Goal: Task Accomplishment & Management: Complete application form

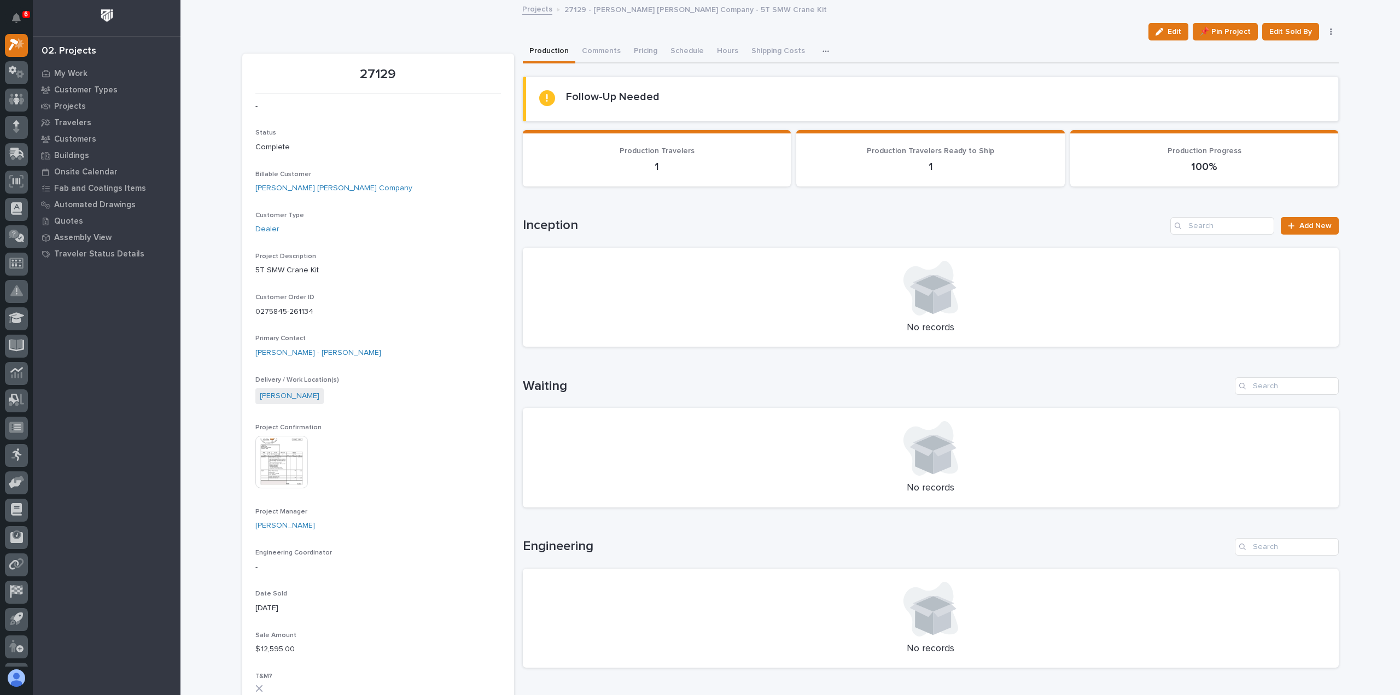
click at [275, 462] on img at bounding box center [281, 462] width 53 height 53
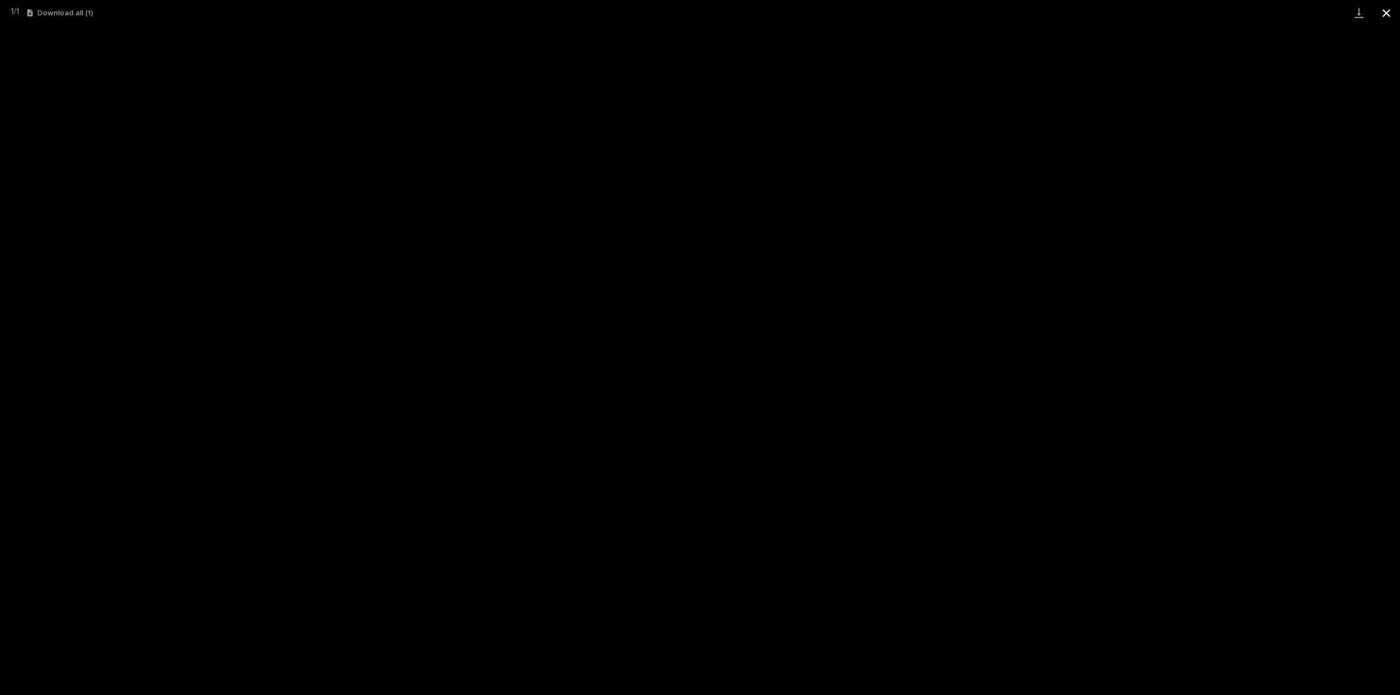
click at [1388, 11] on button "Close gallery" at bounding box center [1386, 13] width 27 height 26
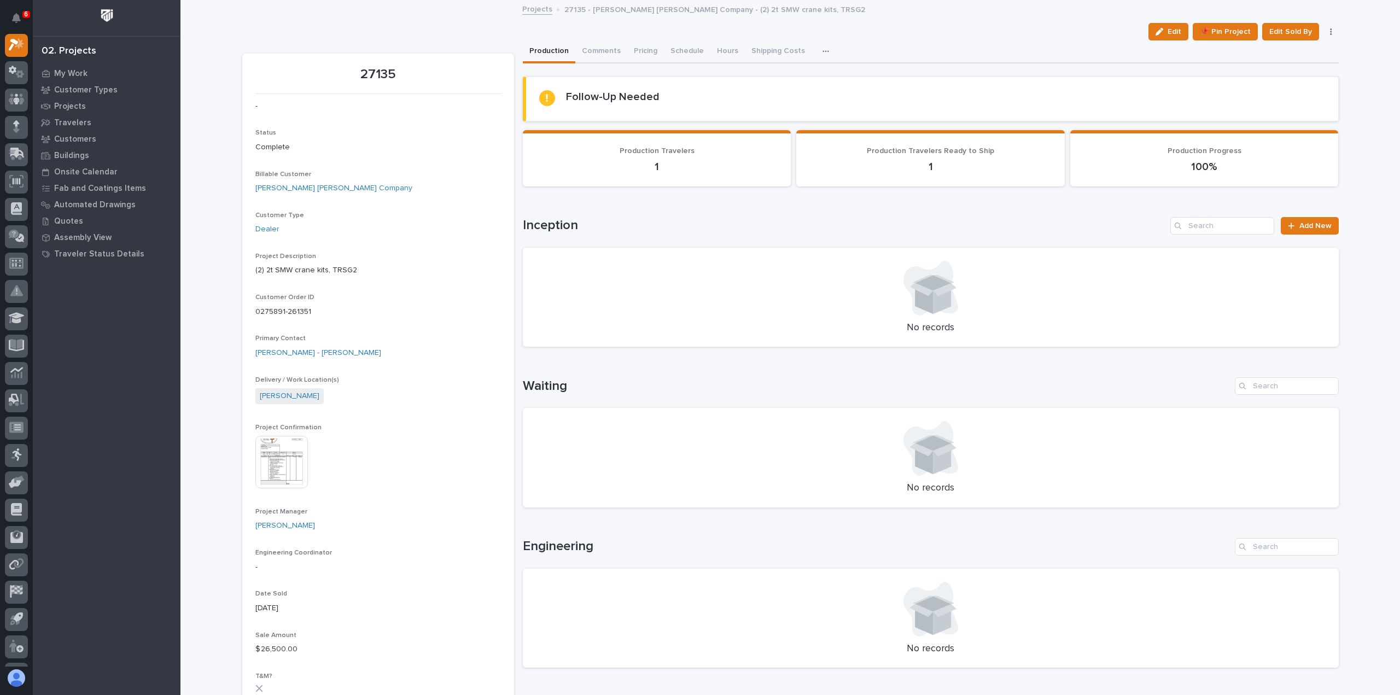
click at [276, 458] on img at bounding box center [281, 462] width 53 height 53
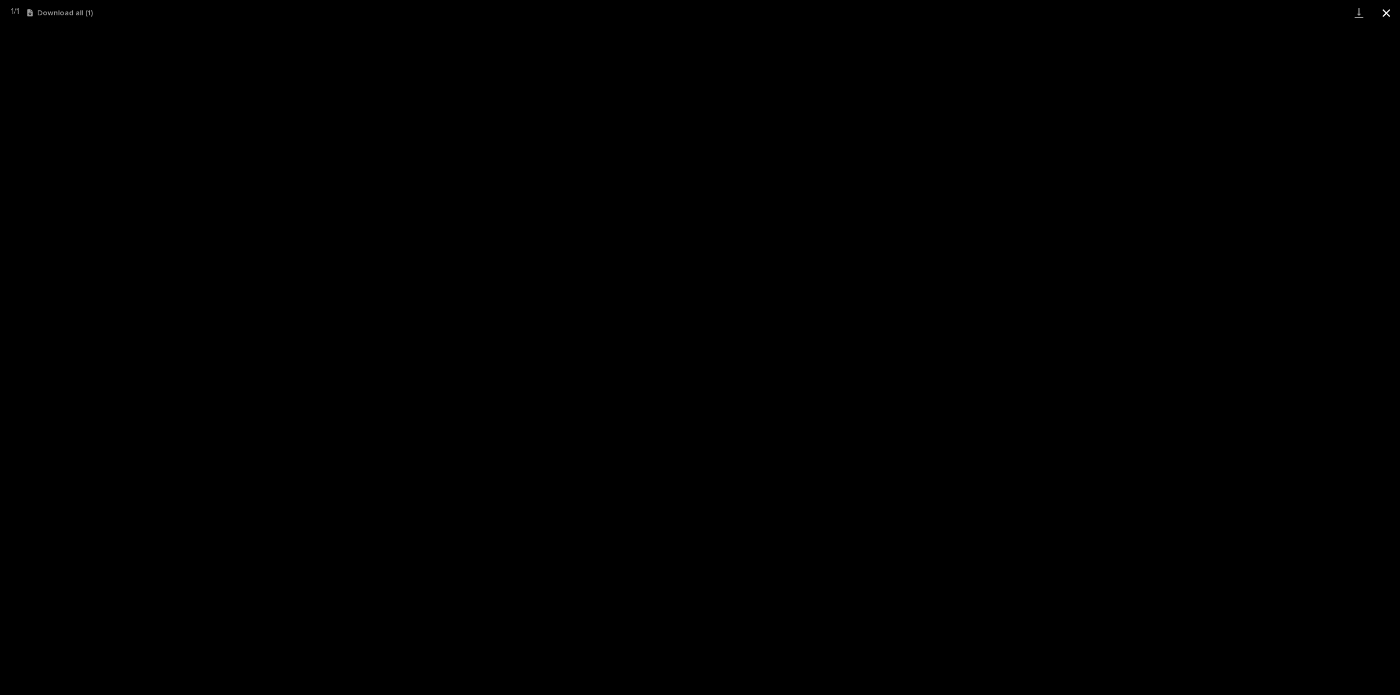
click at [1389, 13] on button "Close gallery" at bounding box center [1386, 13] width 27 height 26
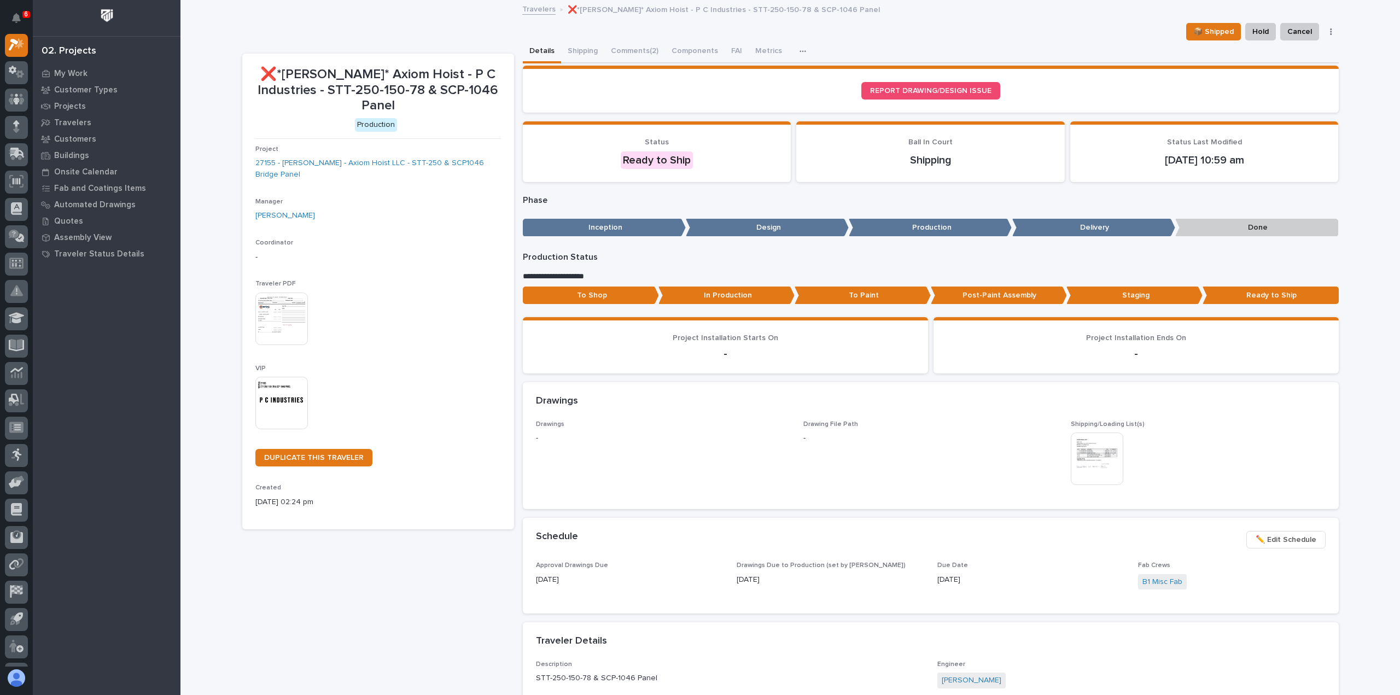
click at [275, 293] on img at bounding box center [281, 319] width 53 height 53
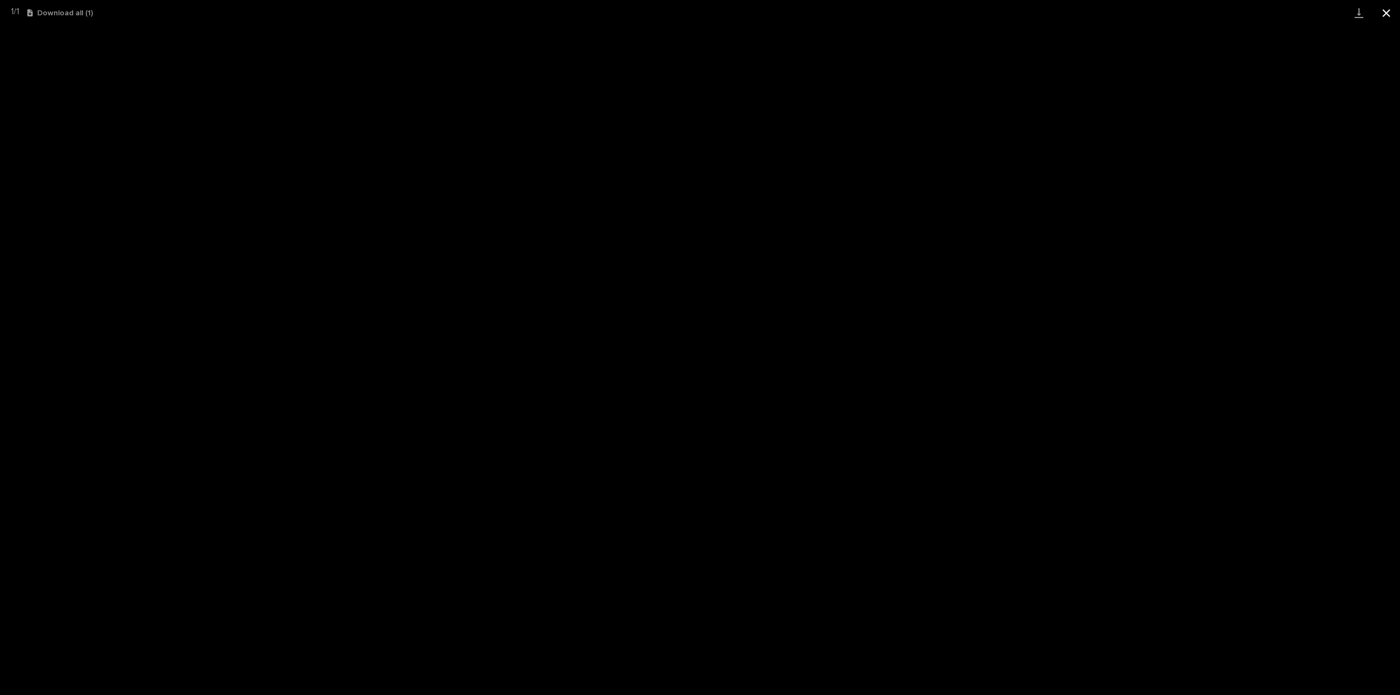
click at [1387, 10] on button "Close gallery" at bounding box center [1386, 13] width 27 height 26
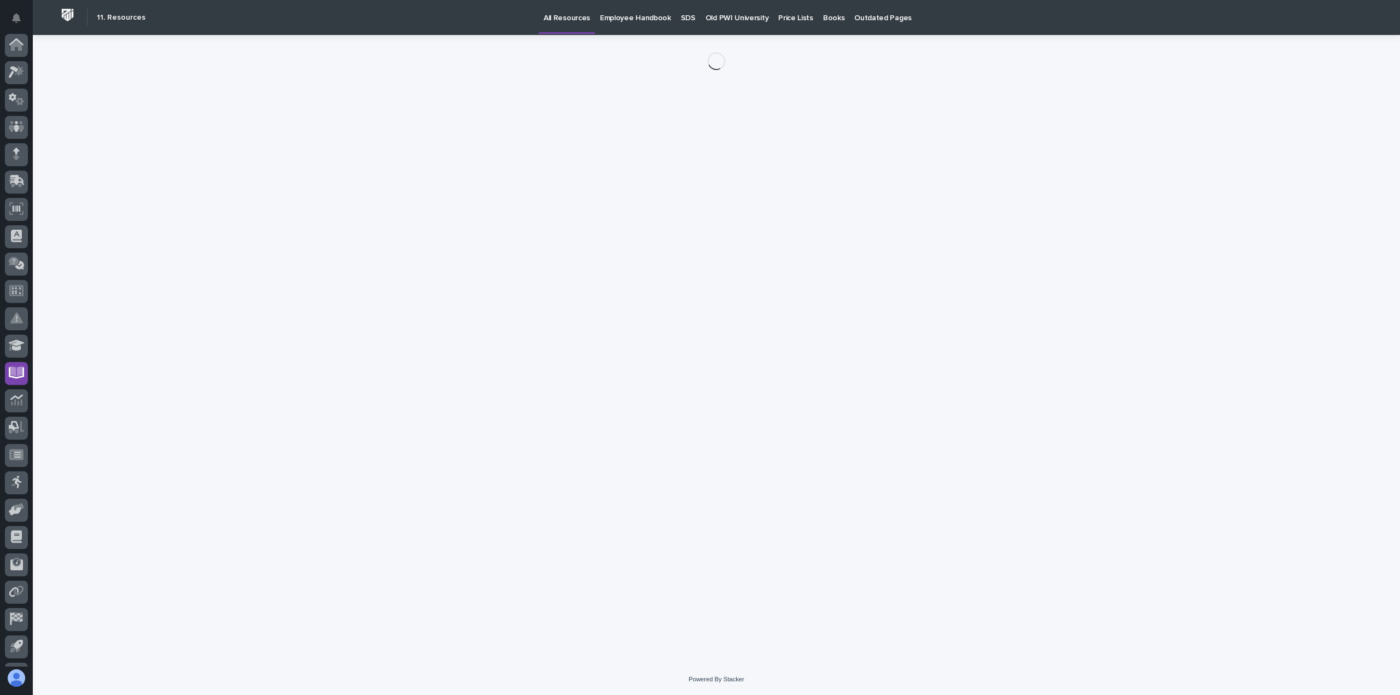
scroll to position [50, 0]
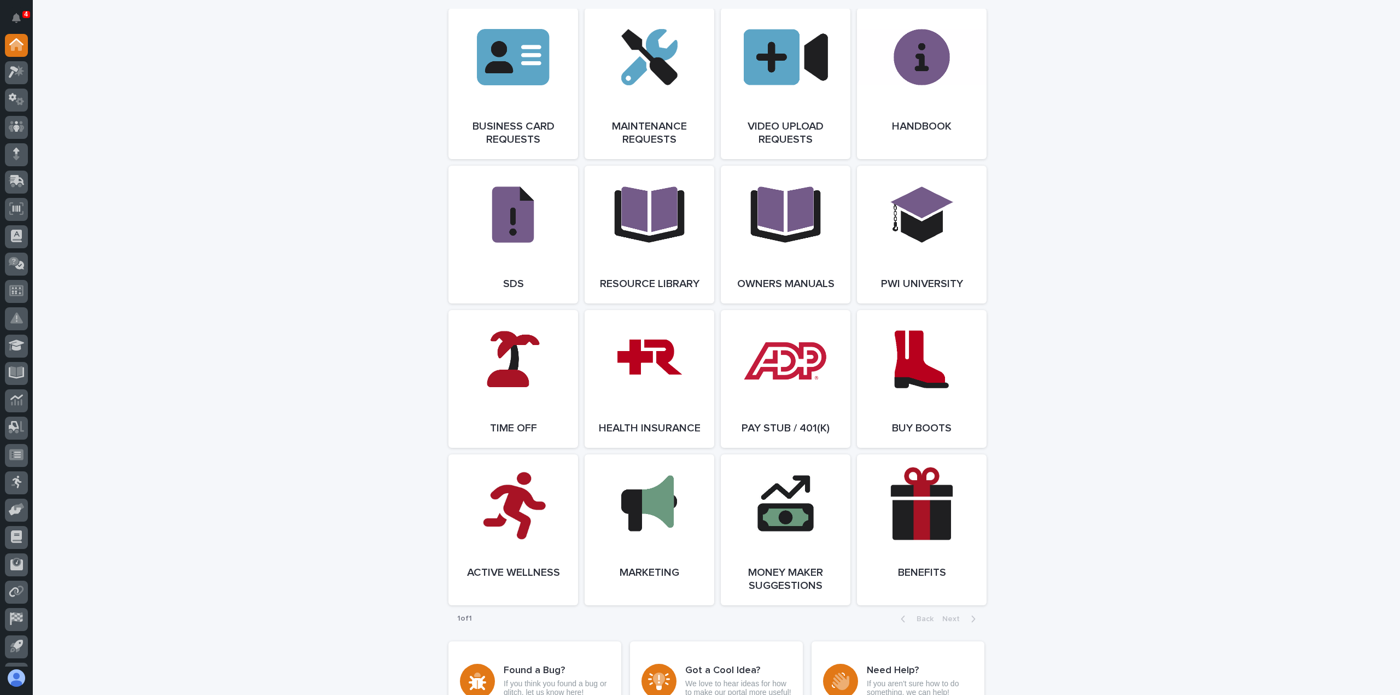
scroll to position [1759, 0]
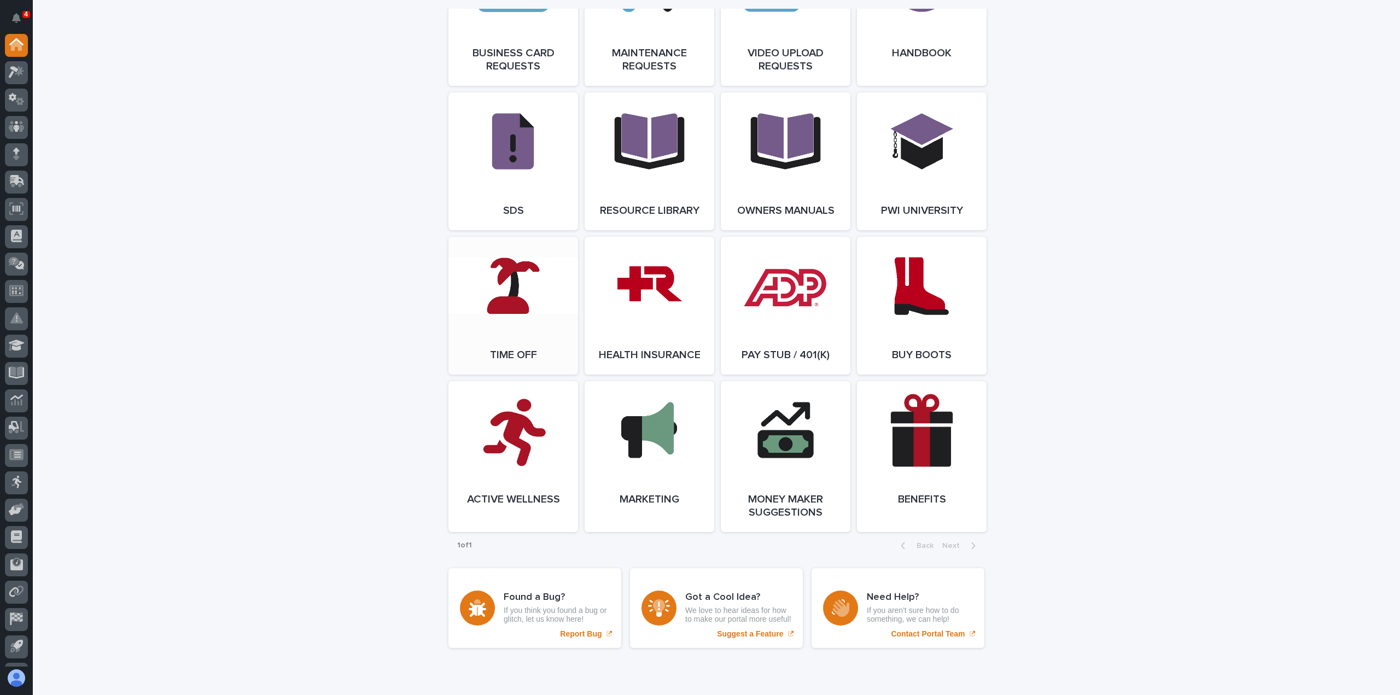
click at [497, 302] on link "Open Link" at bounding box center [514, 306] width 130 height 138
click at [16, 44] on icon at bounding box center [16, 45] width 11 height 11
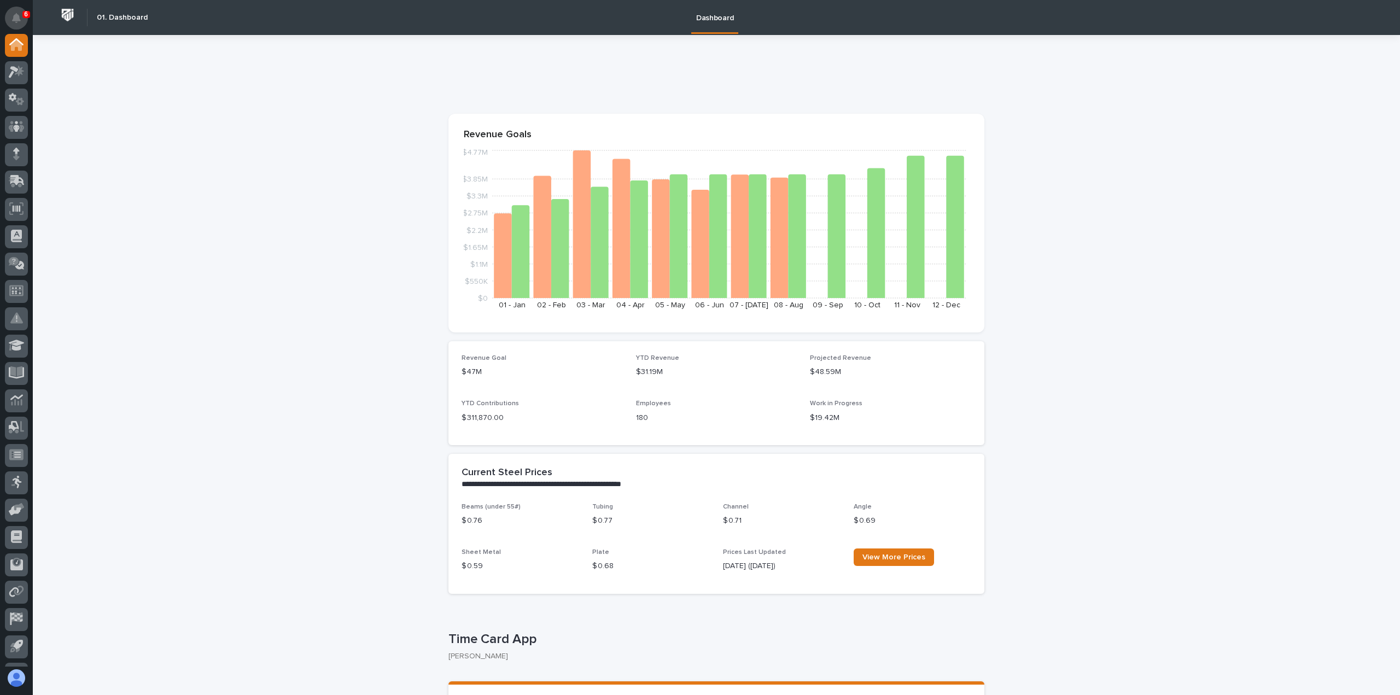
click at [15, 15] on icon "Notifications" at bounding box center [16, 18] width 9 height 10
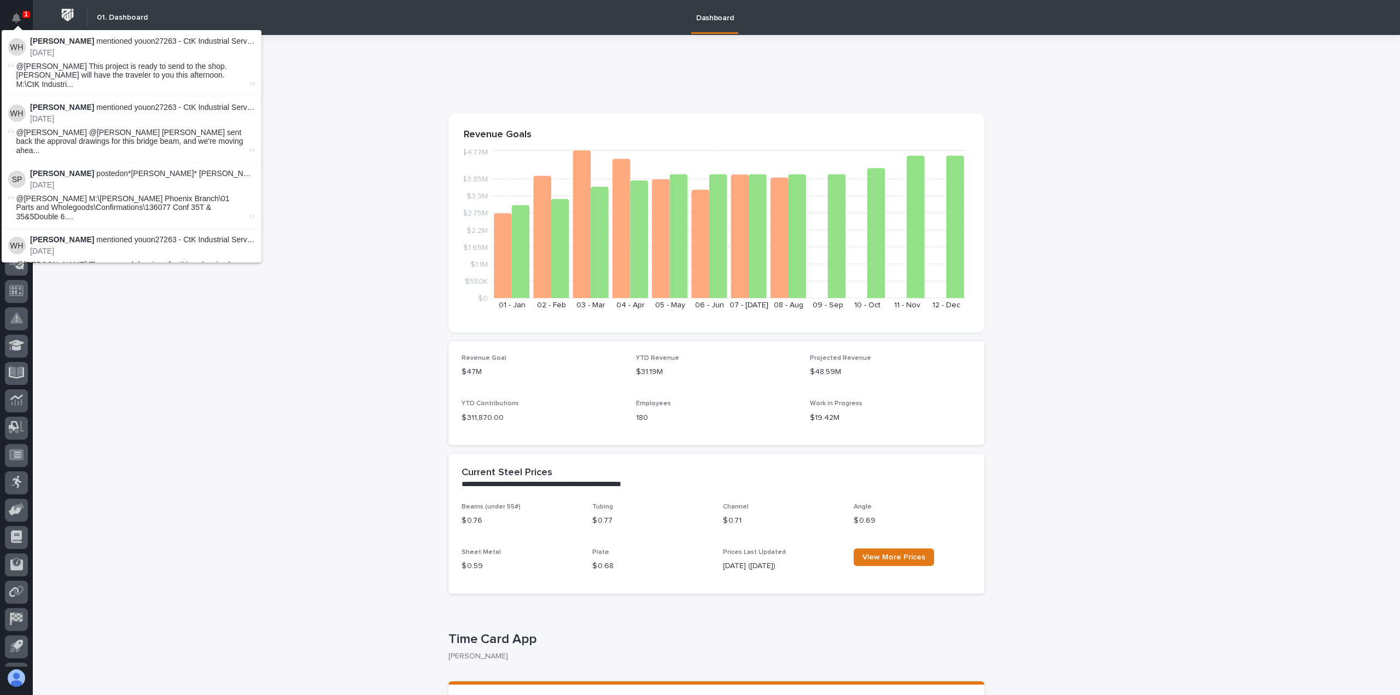
click at [83, 69] on span "@Paul Hershberger This project is ready to send to the shop. Nate will have the…" at bounding box center [131, 75] width 231 height 27
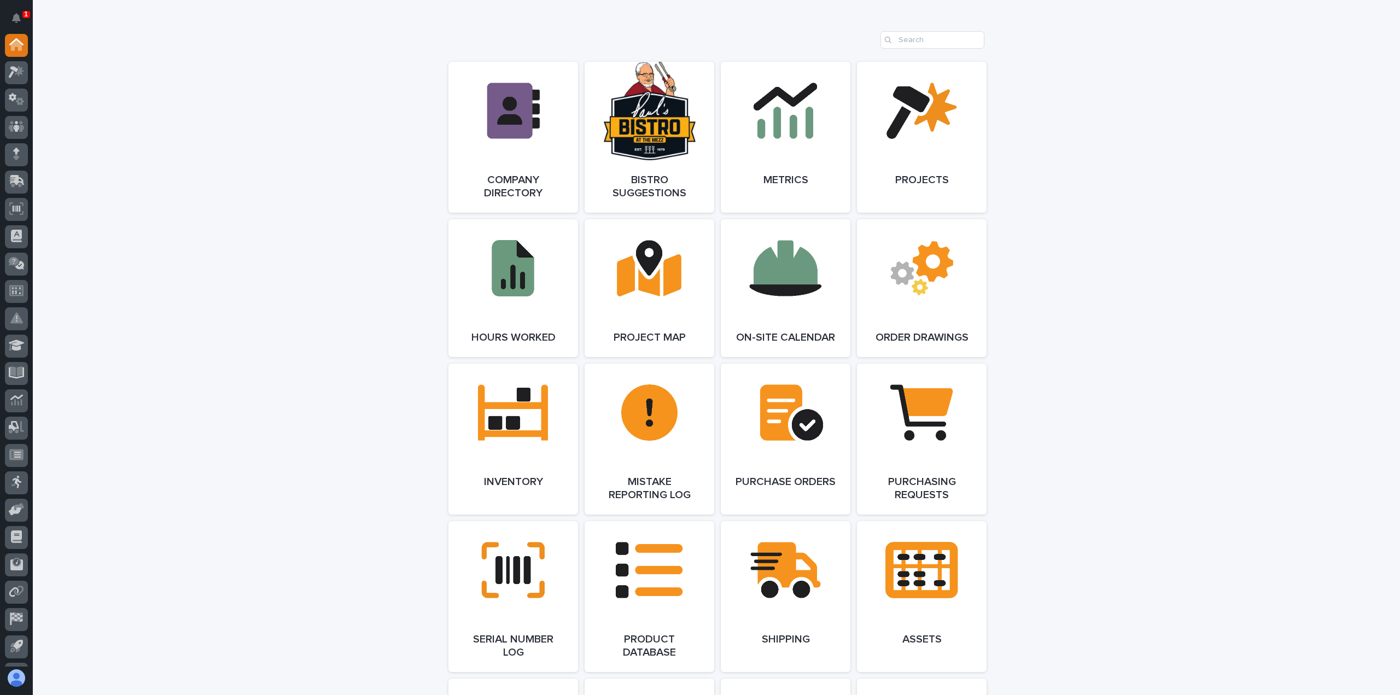
scroll to position [875, 0]
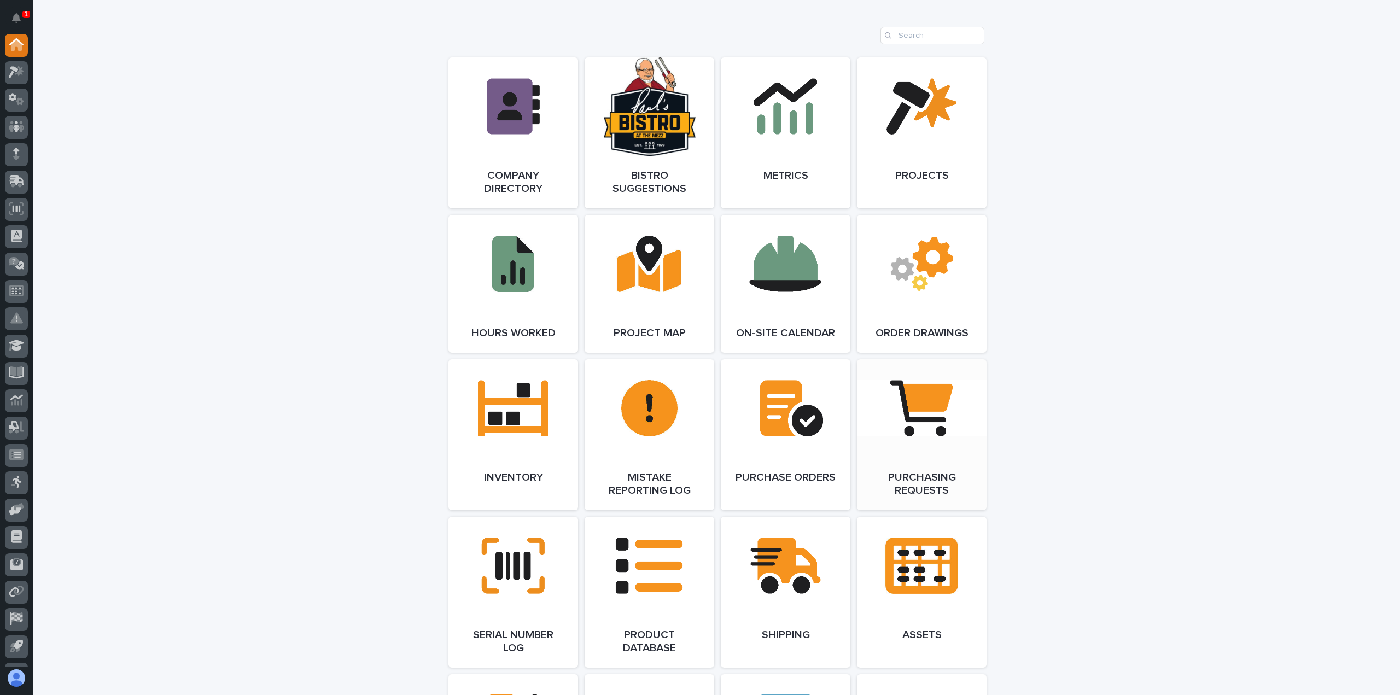
click at [930, 430] on link "Open Link" at bounding box center [922, 434] width 130 height 151
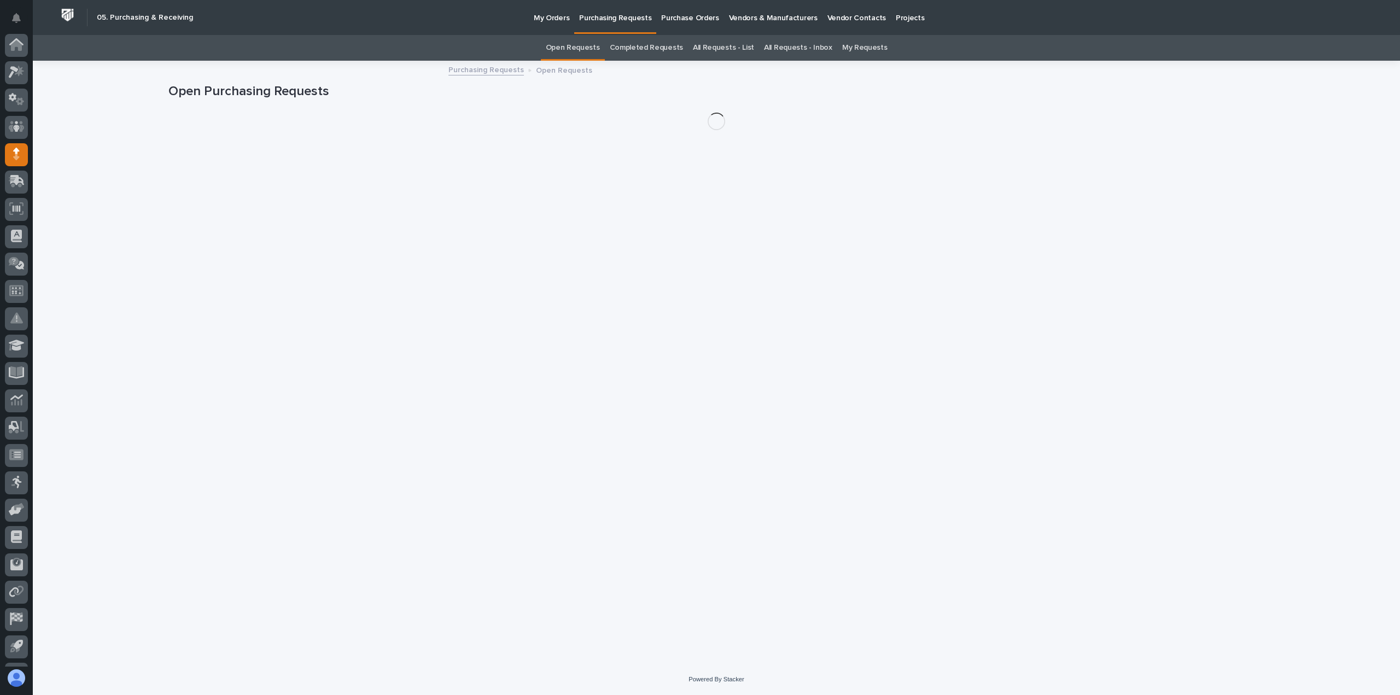
scroll to position [50, 0]
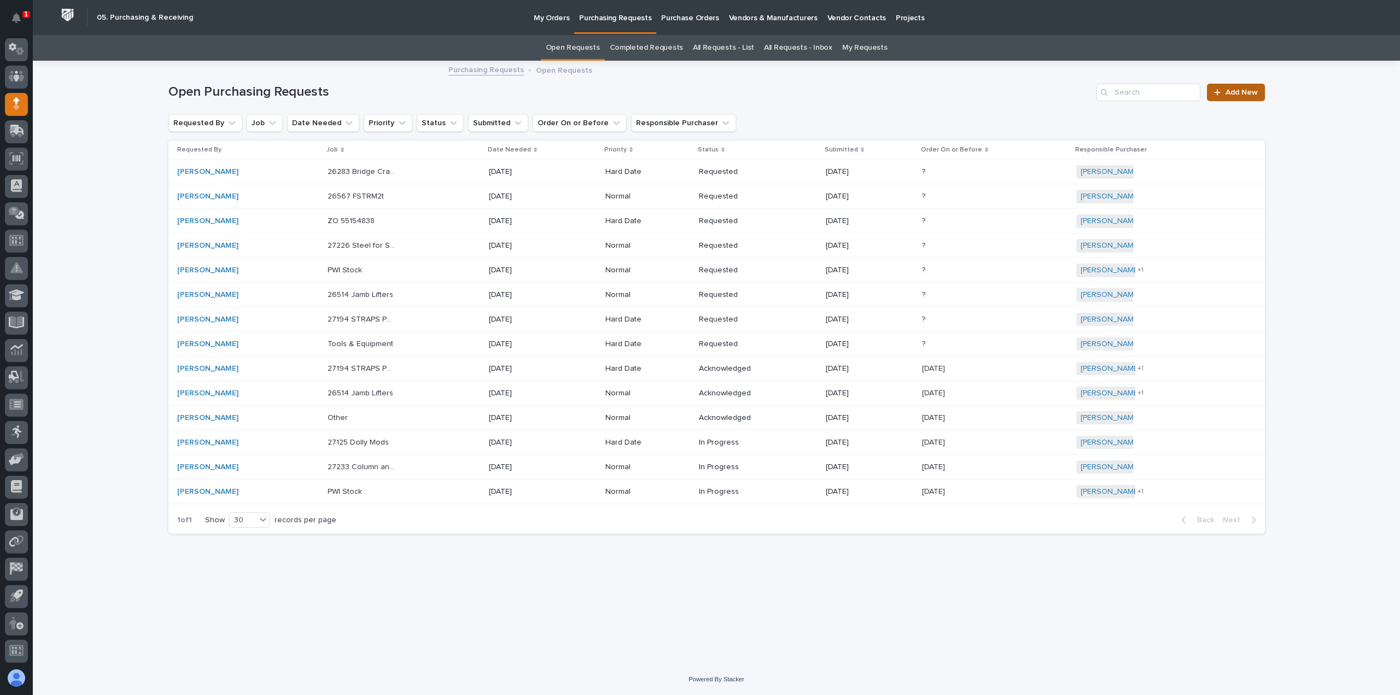
click at [1238, 90] on span "Add New" at bounding box center [1242, 93] width 32 height 8
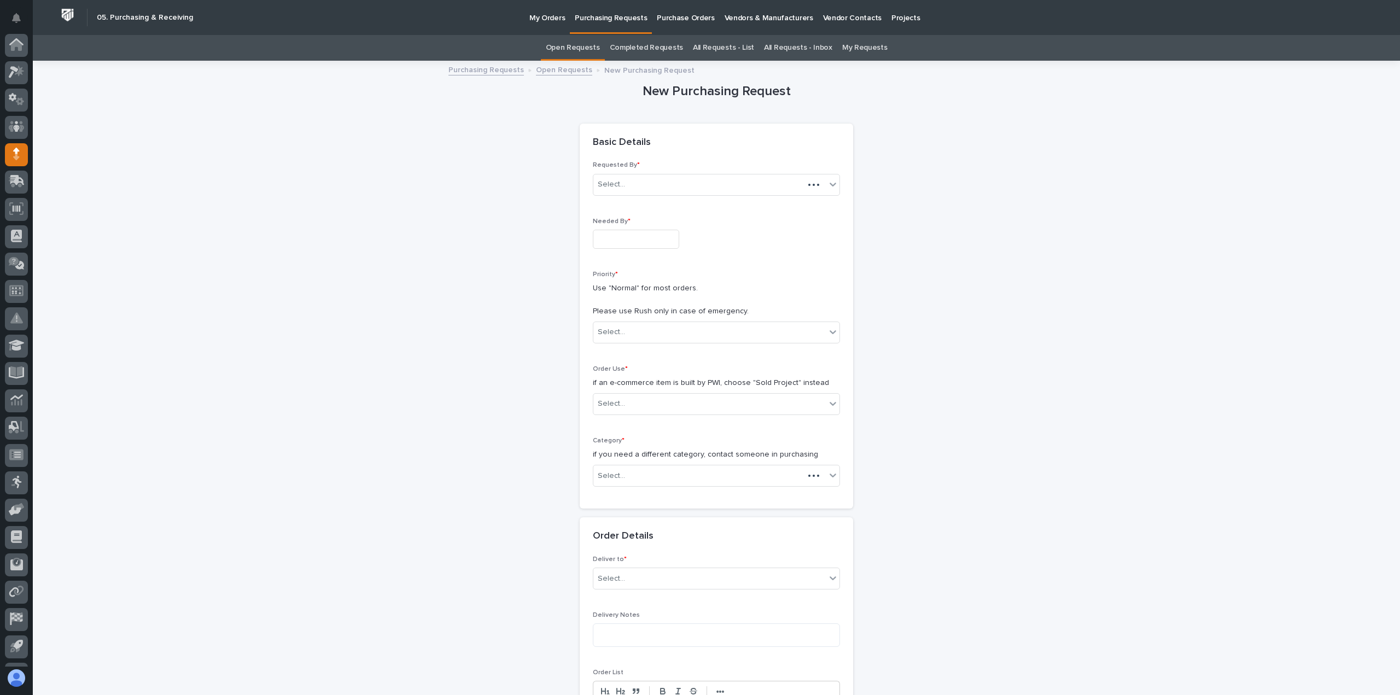
scroll to position [50, 0]
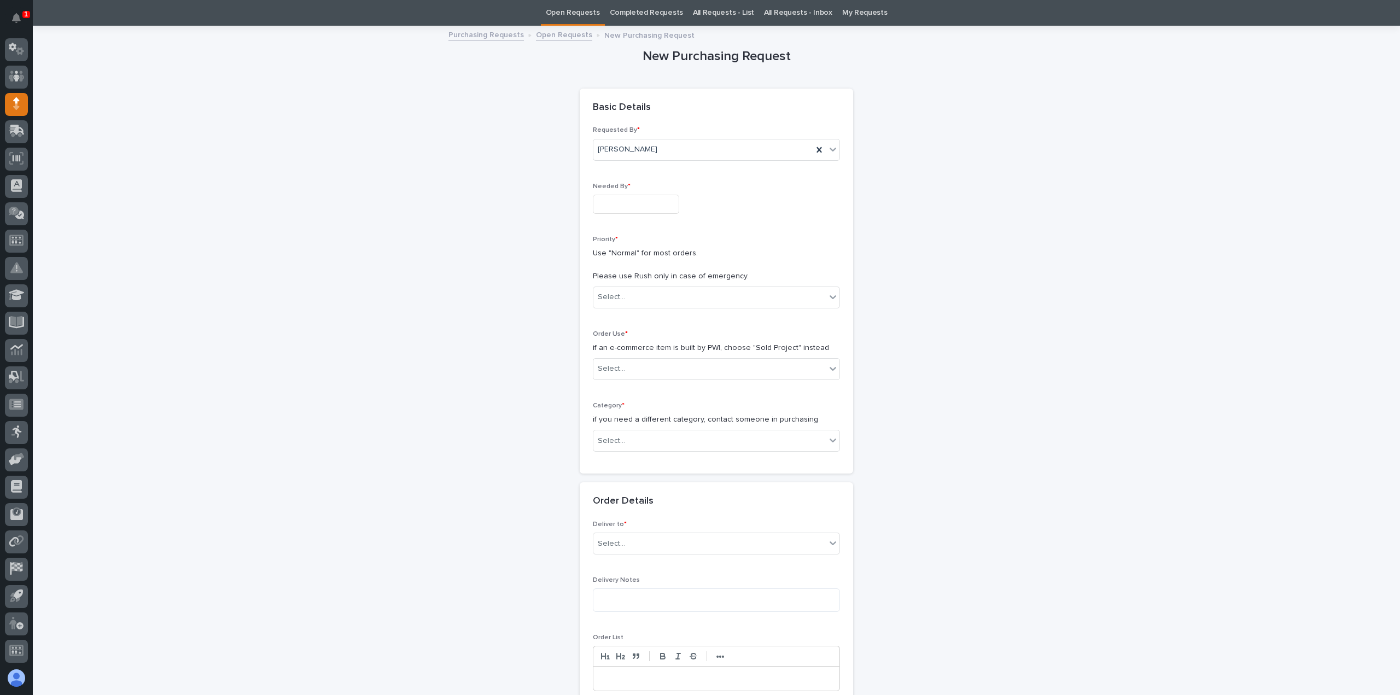
click at [617, 203] on input "text" at bounding box center [636, 204] width 86 height 19
click at [629, 149] on div "1" at bounding box center [628, 149] width 15 height 15
type input "**********"
click at [646, 292] on div "Select..." at bounding box center [710, 297] width 232 height 18
click at [605, 353] on div "Normal" at bounding box center [712, 355] width 246 height 19
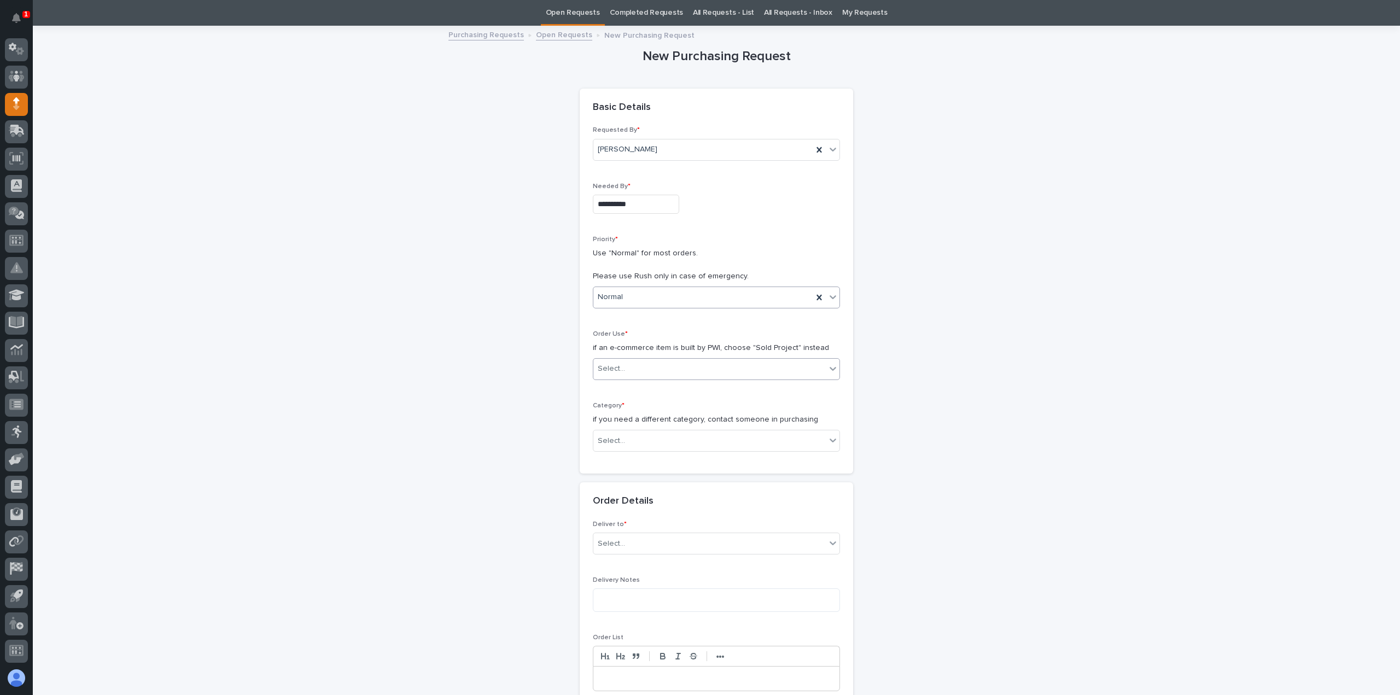
click at [636, 364] on div "Select..." at bounding box center [710, 369] width 232 height 18
click at [616, 385] on div "Sold Project" at bounding box center [712, 388] width 246 height 19
click at [612, 435] on div "Select..." at bounding box center [611, 440] width 27 height 11
click at [602, 584] on div "Steel" at bounding box center [712, 585] width 246 height 19
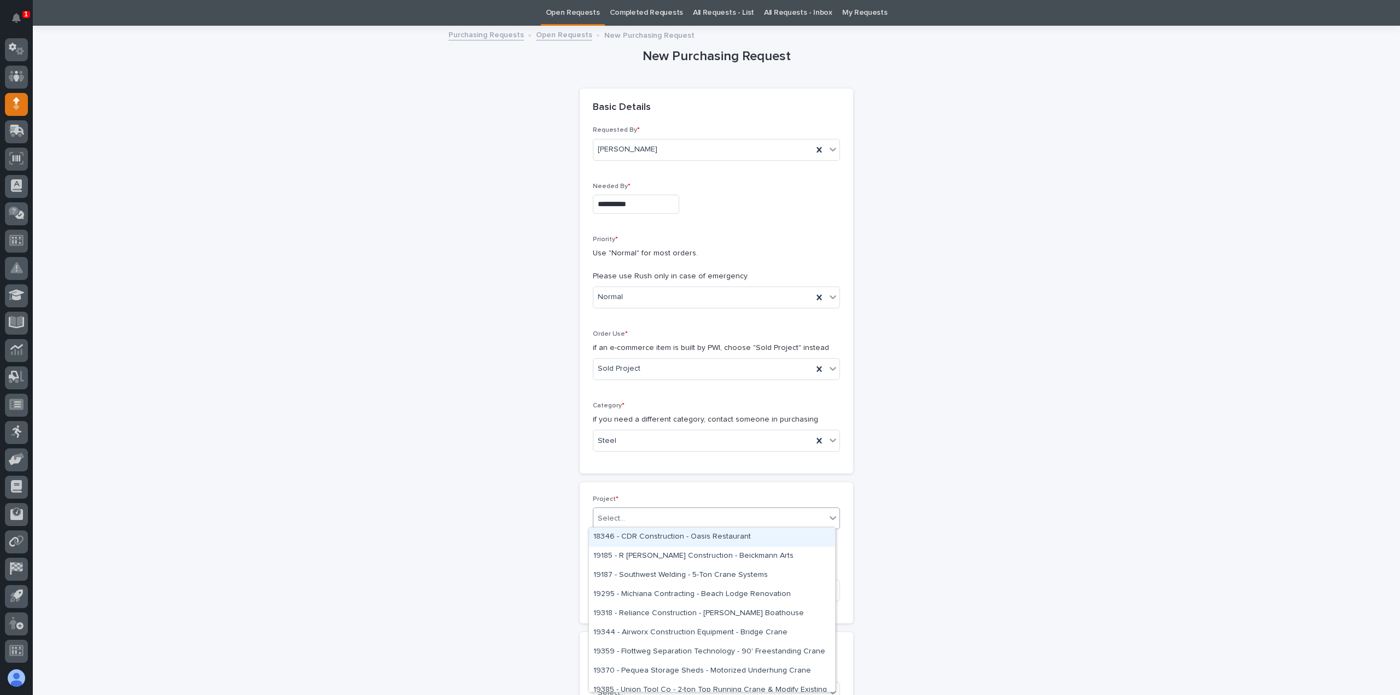
click at [619, 515] on div "Select..." at bounding box center [611, 518] width 27 height 11
type input "*****"
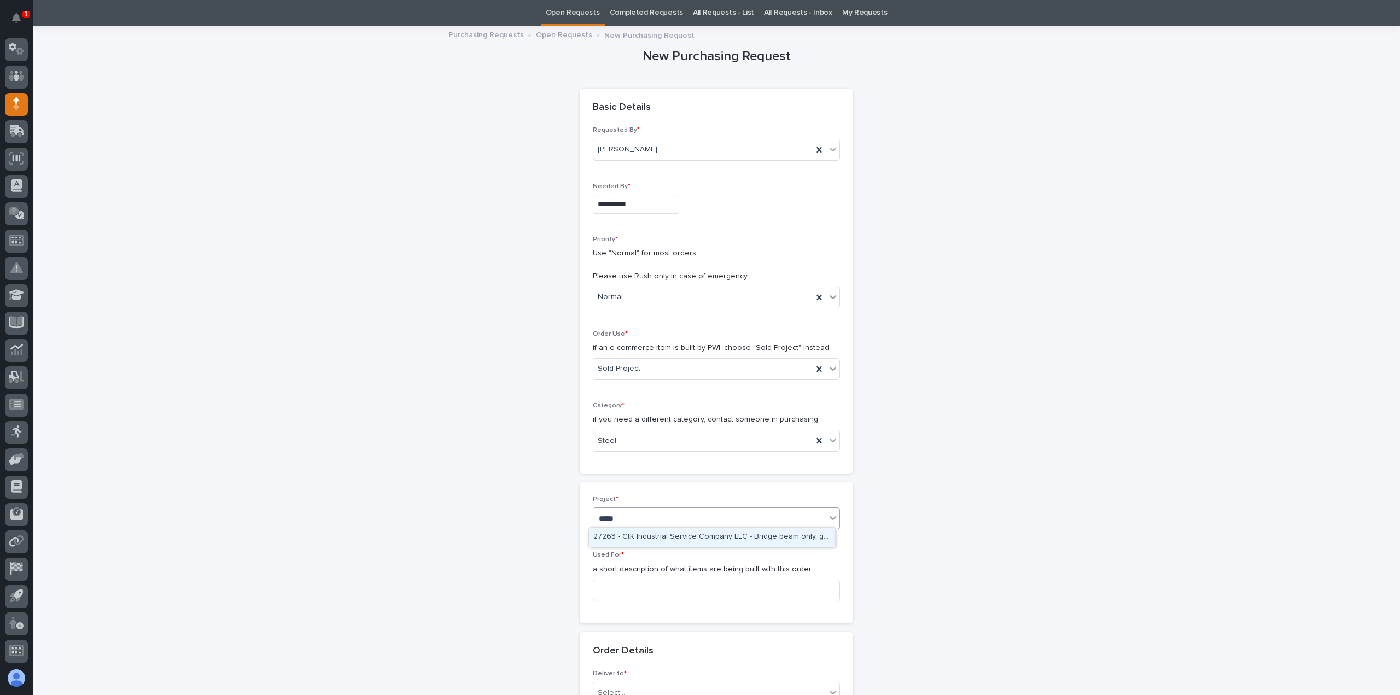
click at [646, 536] on div "27263 - CtK Industrial Service Company LLC - Bridge beam only, galvanized" at bounding box center [712, 537] width 246 height 19
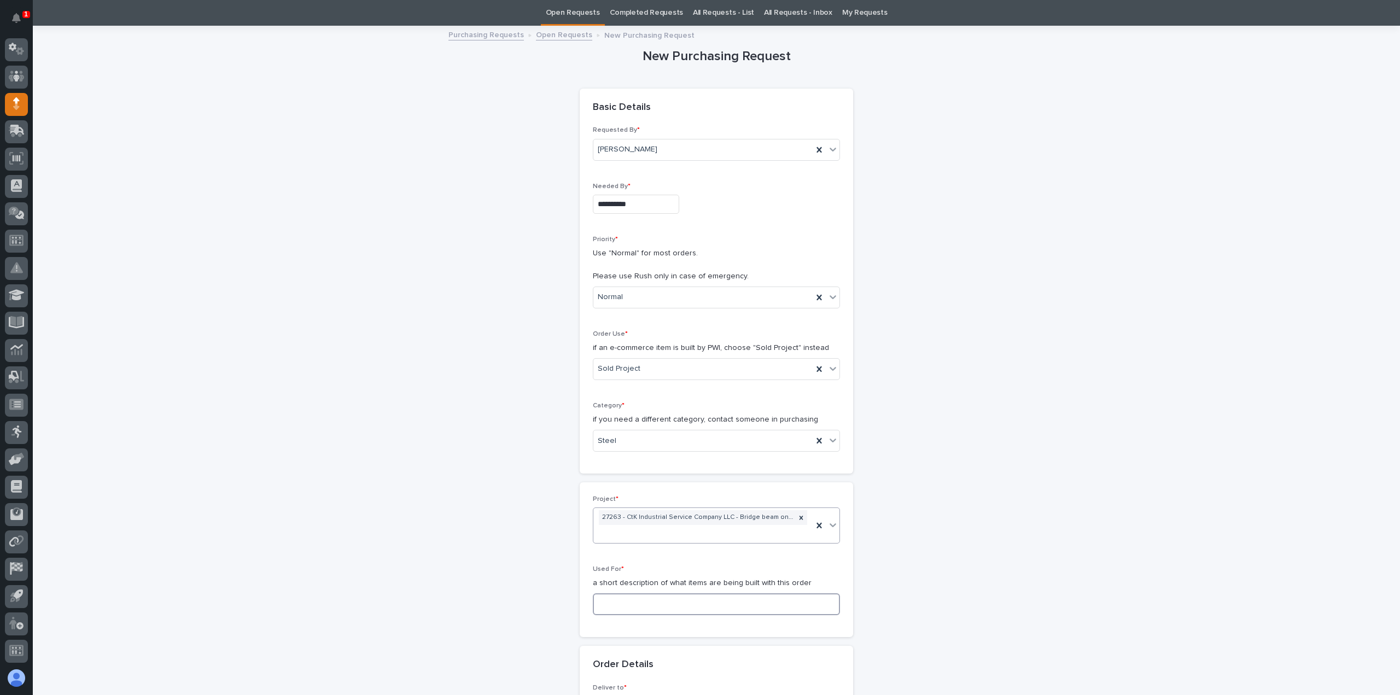
click at [612, 604] on input at bounding box center [716, 605] width 247 height 22
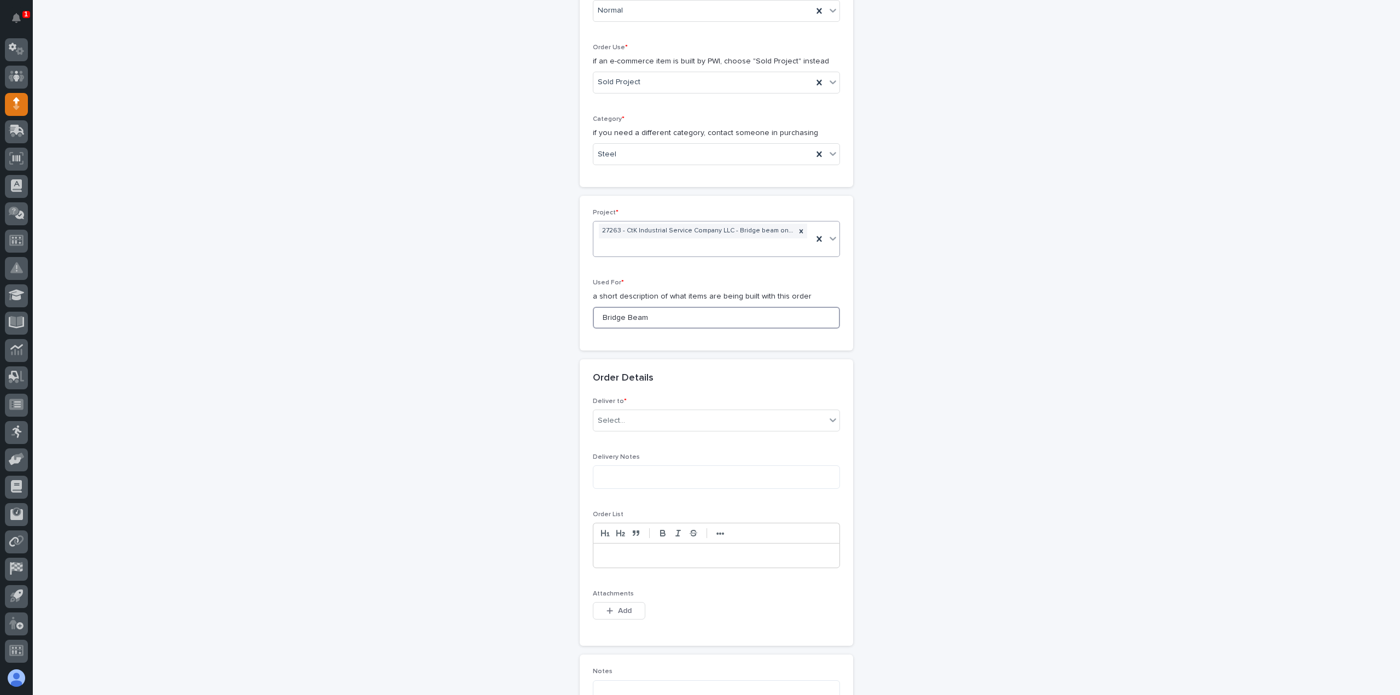
scroll to position [327, 0]
type input "Bridge Beam"
click at [613, 407] on div "Select..." at bounding box center [710, 416] width 232 height 18
click at [603, 431] on div "PWI" at bounding box center [712, 434] width 246 height 19
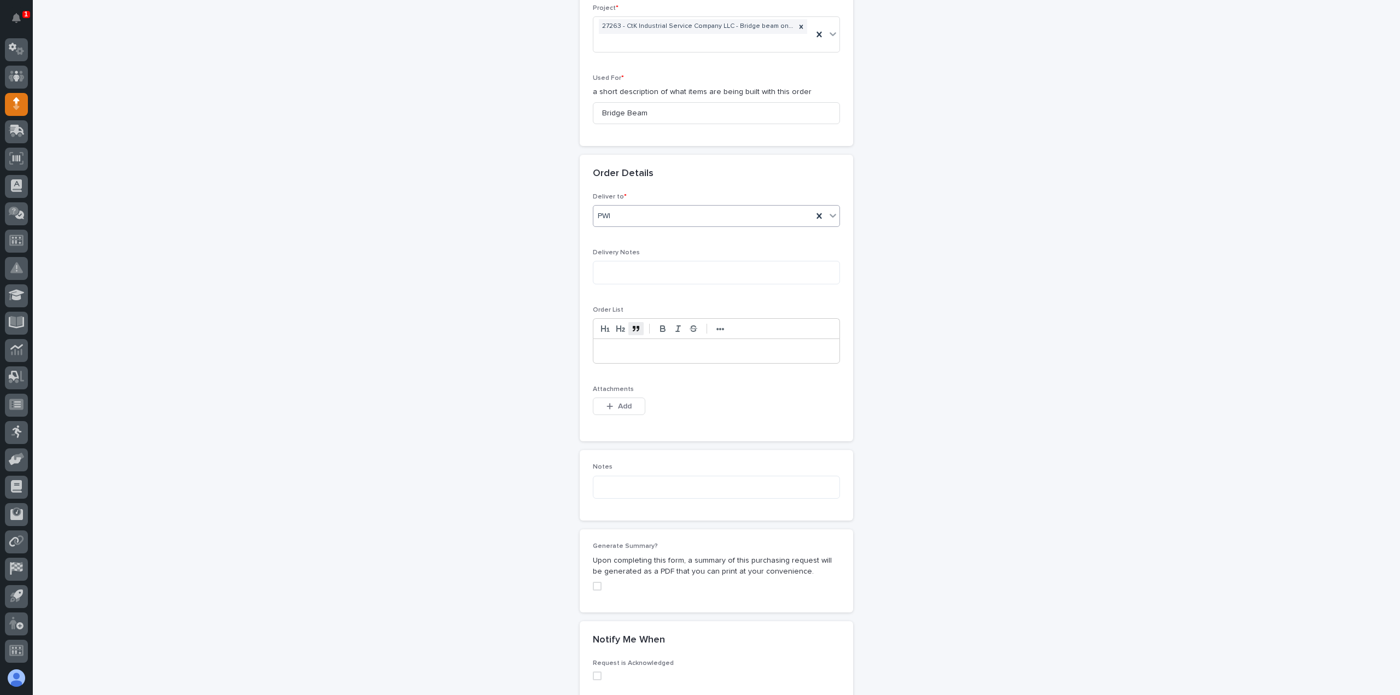
scroll to position [545, 0]
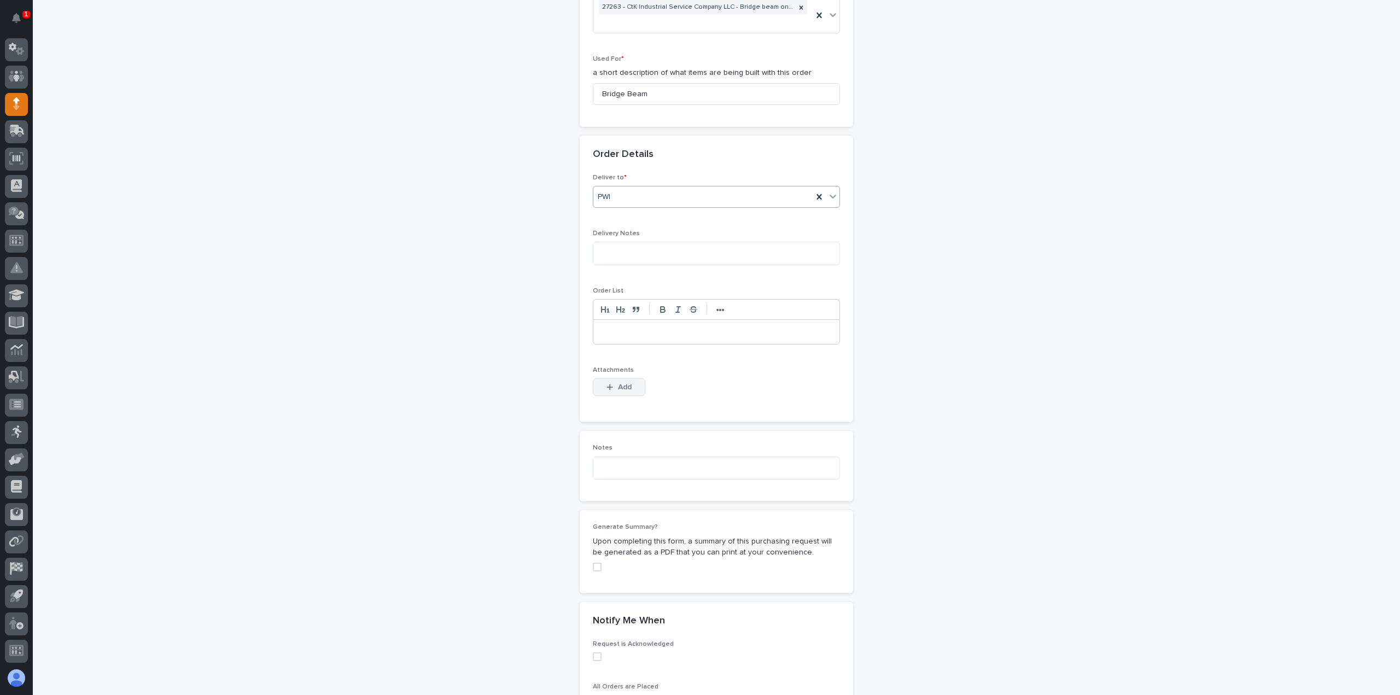
click at [612, 379] on button "Add" at bounding box center [619, 388] width 53 height 18
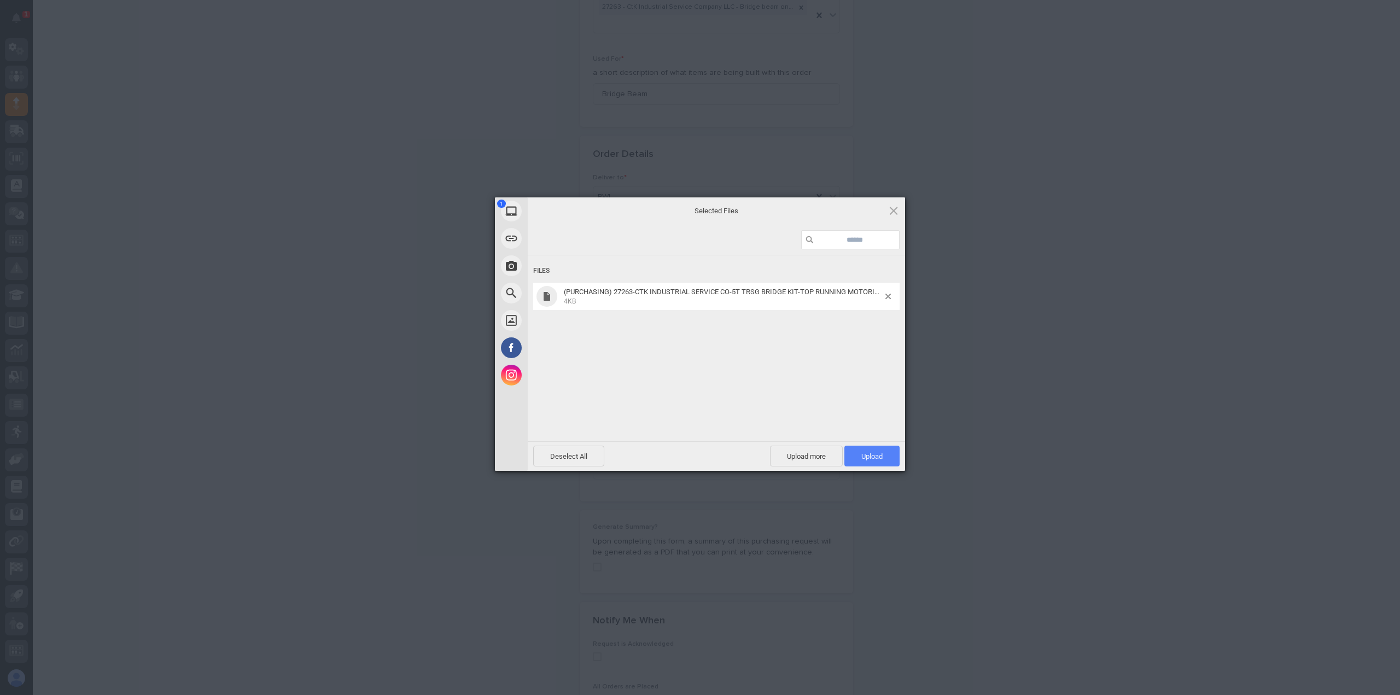
click at [867, 455] on span "Upload 1" at bounding box center [872, 456] width 21 height 8
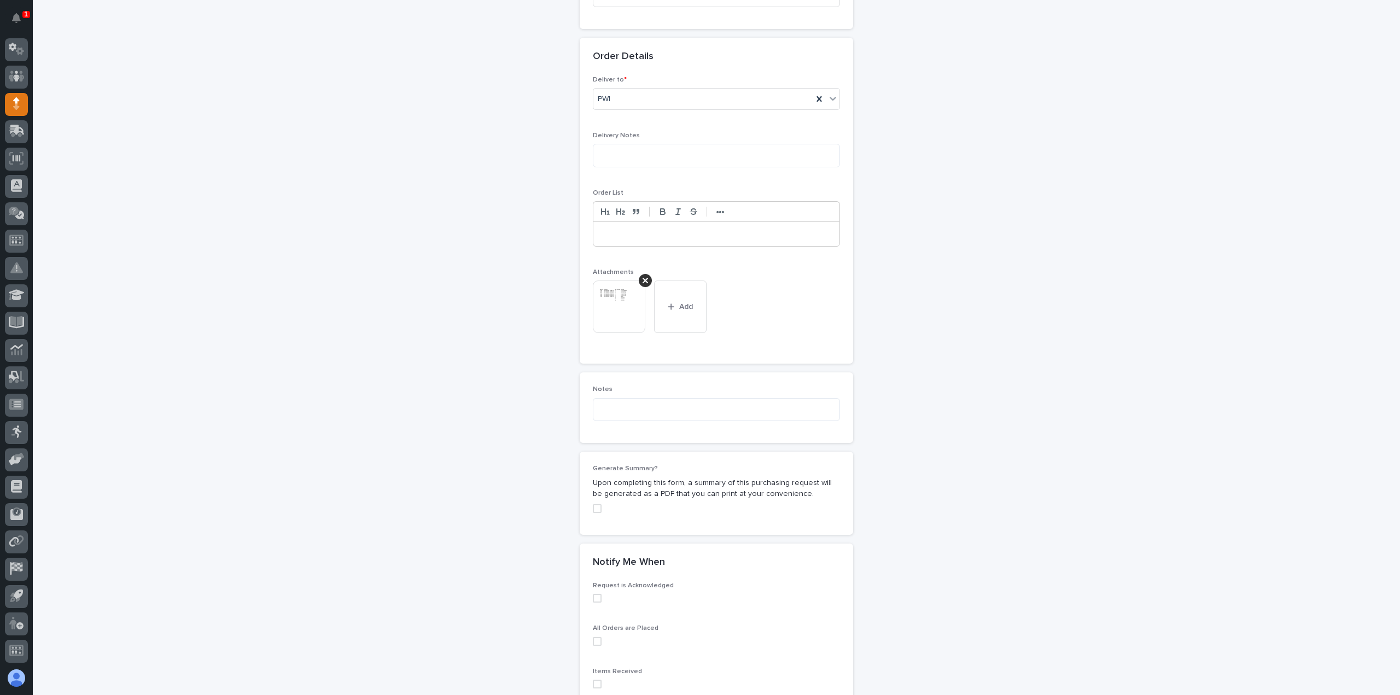
scroll to position [767, 0]
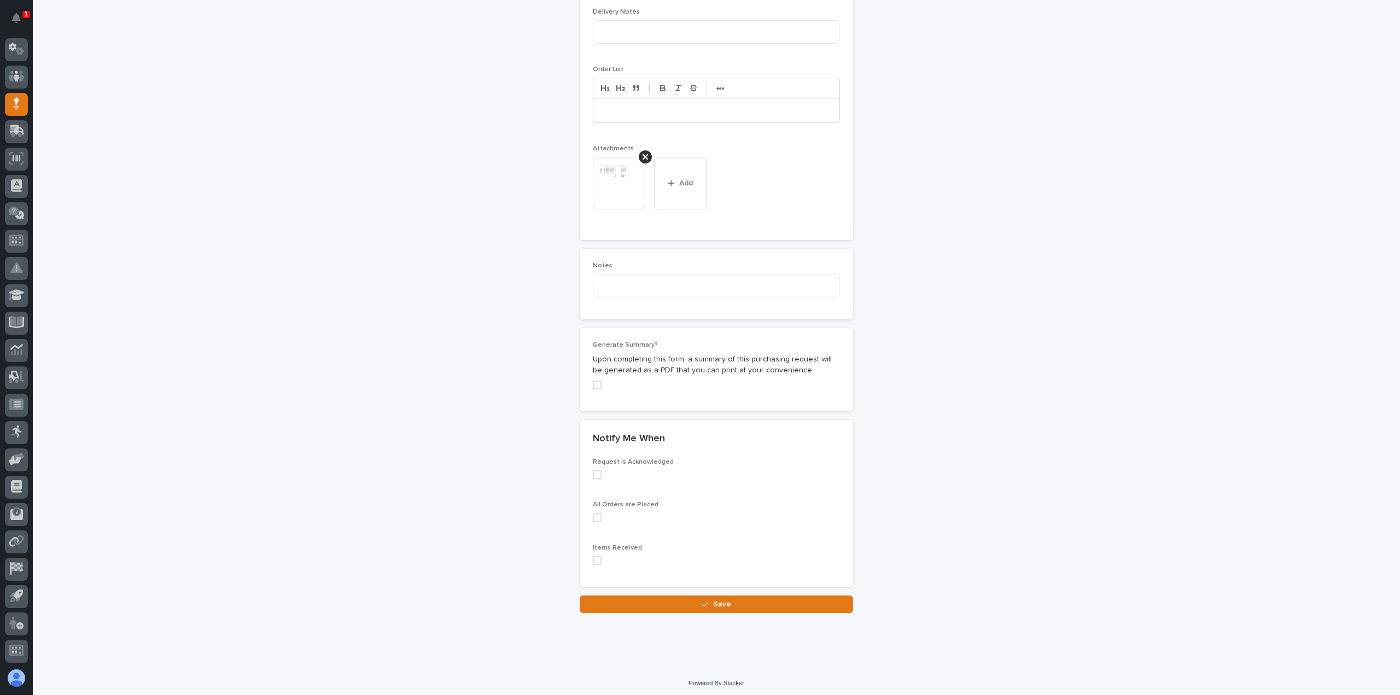
click at [594, 471] on span at bounding box center [597, 474] width 9 height 9
click at [593, 556] on span at bounding box center [597, 560] width 9 height 9
click at [671, 596] on button "Save" at bounding box center [717, 605] width 274 height 18
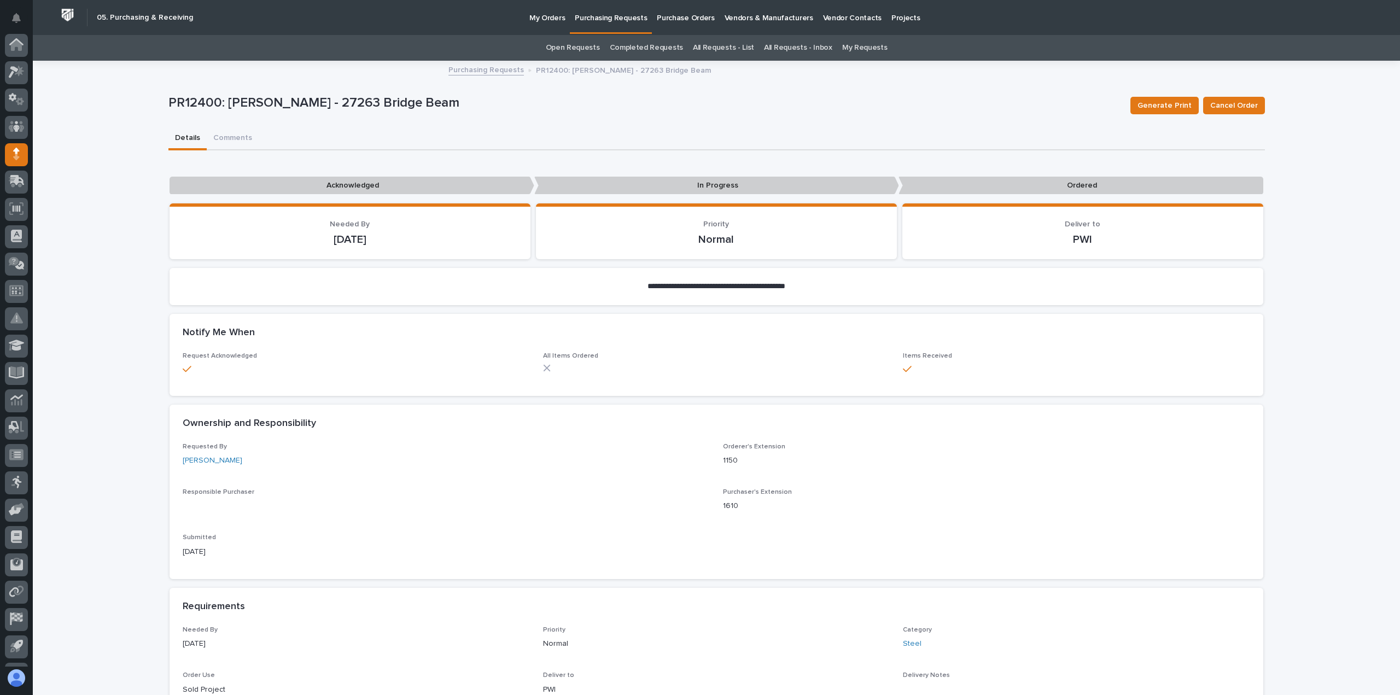
scroll to position [50, 0]
